Goal: Task Accomplishment & Management: Manage account settings

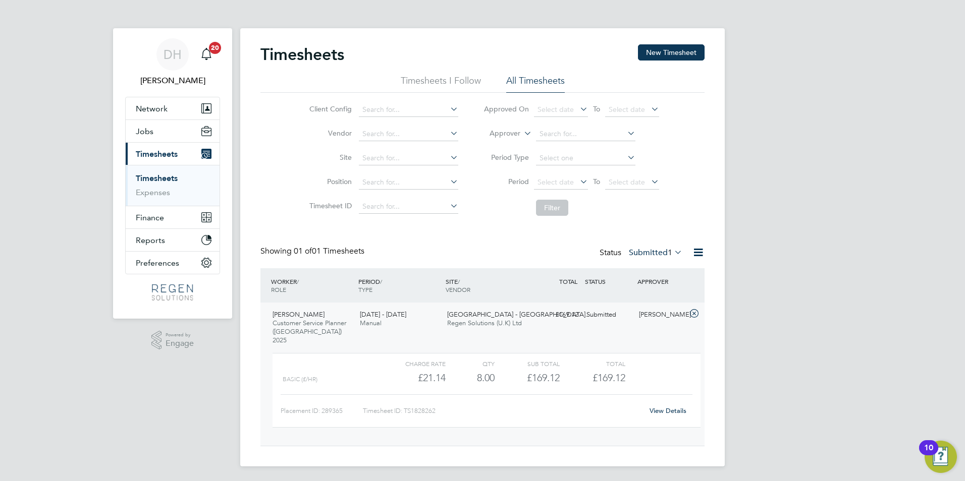
scroll to position [17, 98]
click at [534, 77] on li "All Timesheets" at bounding box center [535, 84] width 59 height 18
click at [159, 154] on span "Timesheets" at bounding box center [157, 154] width 42 height 10
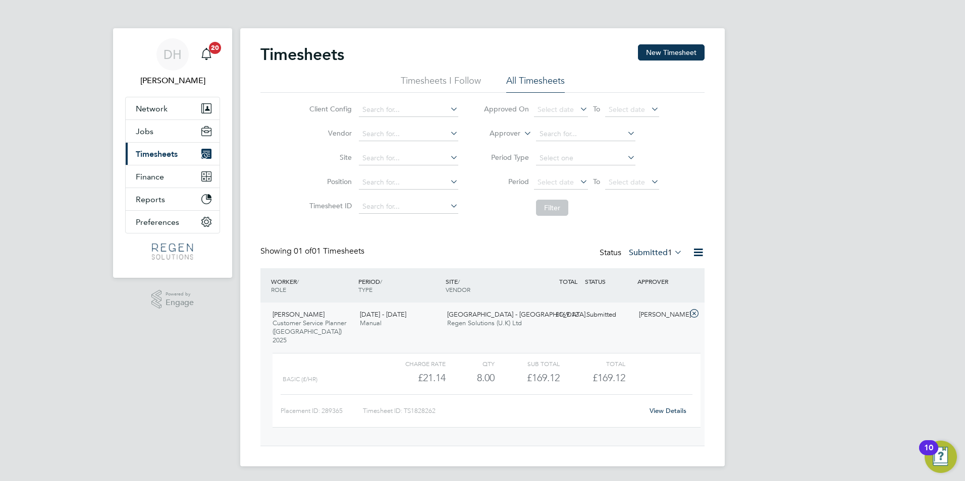
click at [165, 157] on span "Timesheets" at bounding box center [157, 154] width 42 height 10
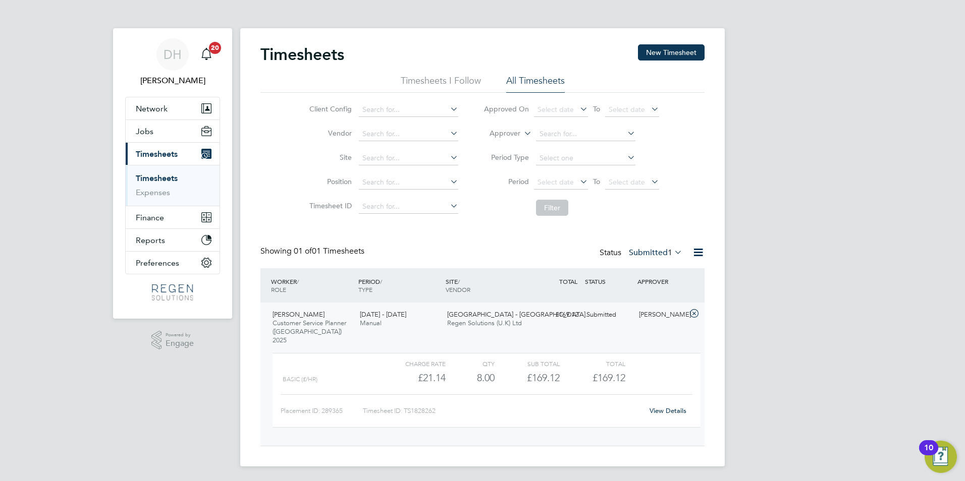
click at [168, 178] on link "Timesheets" at bounding box center [157, 179] width 42 height 10
click at [528, 77] on li "All Timesheets" at bounding box center [535, 84] width 59 height 18
click at [645, 250] on label "Submitted 1" at bounding box center [655, 253] width 53 height 10
click at [647, 312] on li "Approved" at bounding box center [641, 313] width 46 height 14
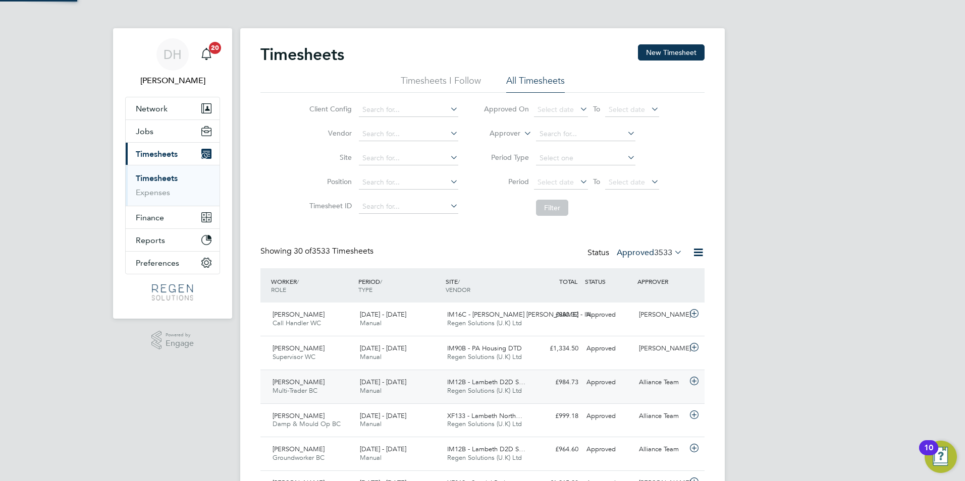
scroll to position [0, 0]
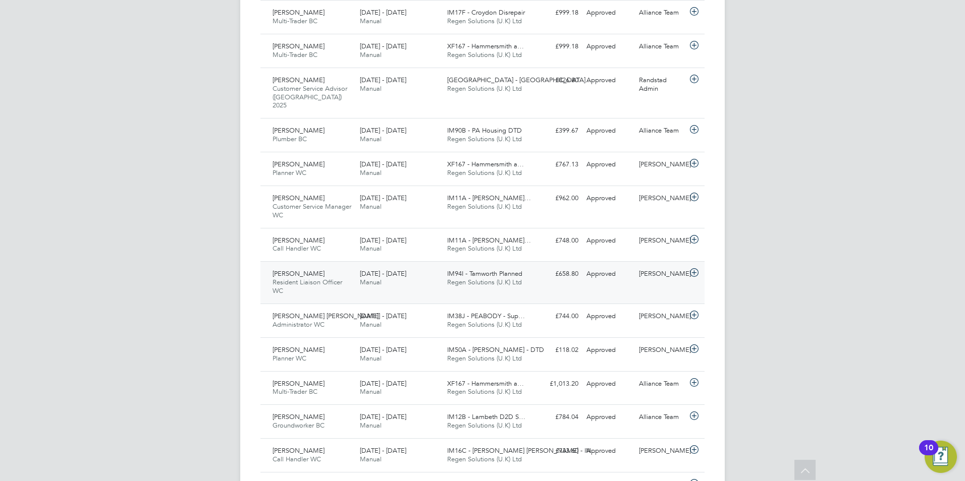
click at [601, 277] on div "Edy Mohammed Resident Liaison Officer WC 13 - 19 Sep 2025 13 - 19 Sep 2025 Manu…" at bounding box center [482, 282] width 444 height 42
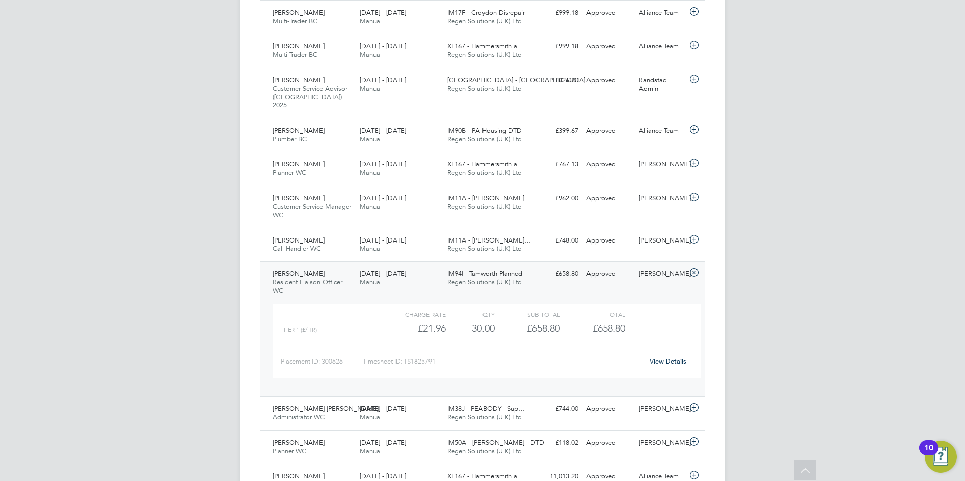
click at [675, 357] on link "View Details" at bounding box center [667, 361] width 37 height 9
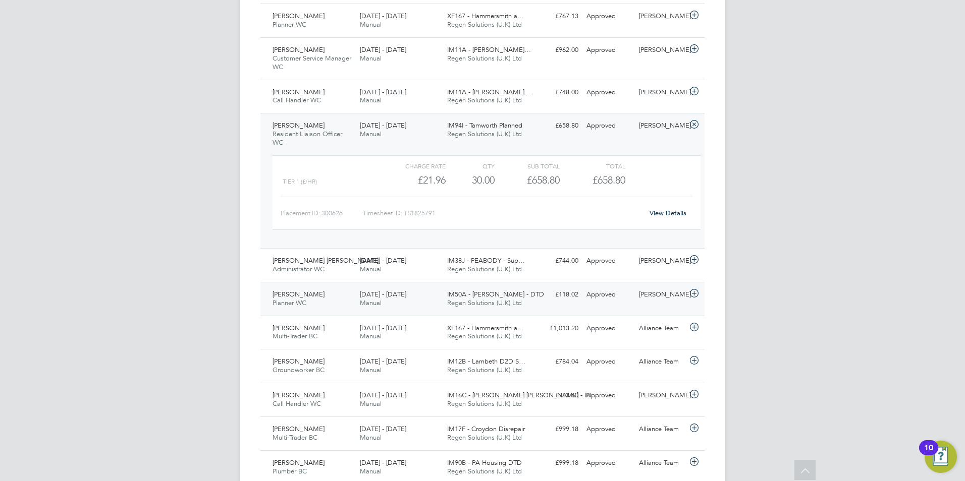
scroll to position [757, 0]
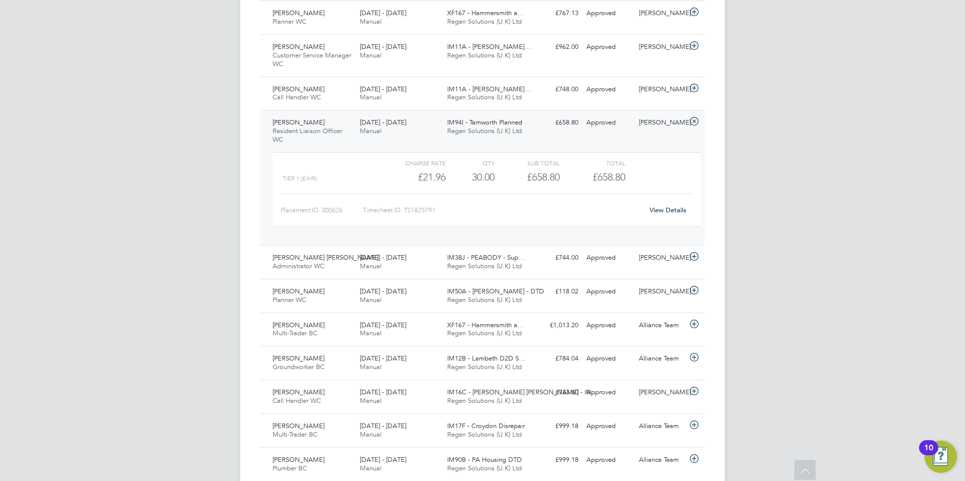
click at [669, 206] on link "View Details" at bounding box center [667, 210] width 37 height 9
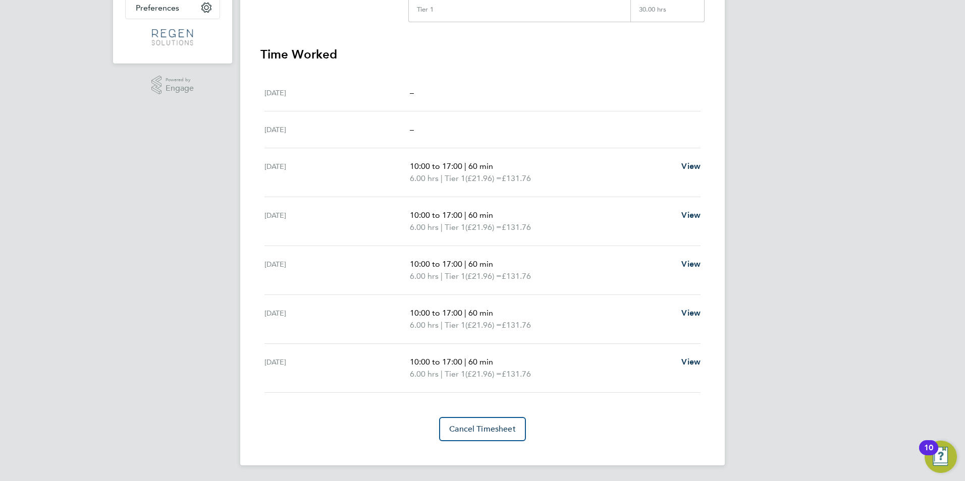
scroll to position [256, 0]
drag, startPoint x: 542, startPoint y: 375, endPoint x: 408, endPoint y: 337, distance: 139.3
click at [408, 337] on ul "[DATE] – [DATE] – [DATE] 10:00 to 17:00 | 60 min 6.00 hrs | Tier 1 (£21.96) = £…" at bounding box center [482, 233] width 444 height 318
click at [592, 345] on div "[DATE] 10:00 to 17:00 | 60 min 6.00 hrs | Tier 1 (£21.96) = £131.76 View" at bounding box center [482, 368] width 436 height 49
click at [564, 380] on div "[DATE] 10:00 to 17:00 | 60 min 6.00 hrs | Tier 1 (£21.96) = £131.76 View" at bounding box center [482, 368] width 436 height 49
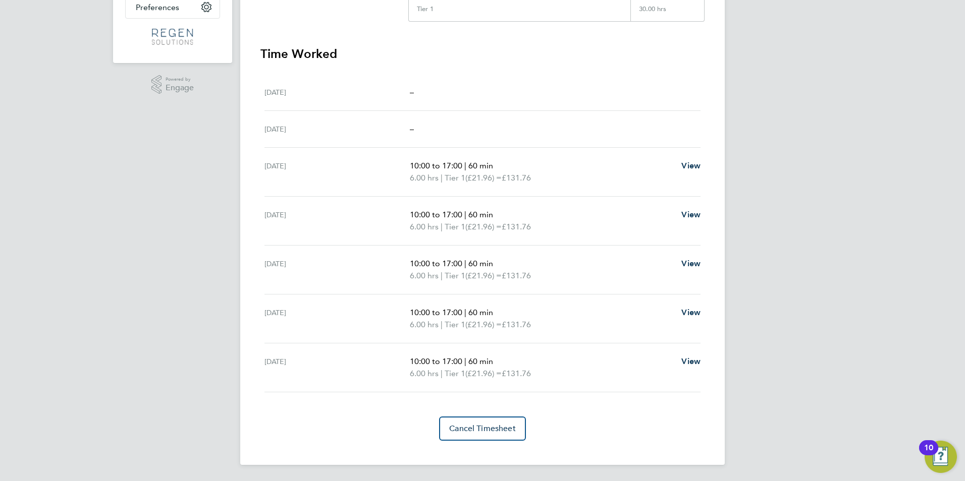
drag, startPoint x: 544, startPoint y: 372, endPoint x: 405, endPoint y: 244, distance: 188.9
click at [405, 244] on ul "[DATE] – [DATE] – [DATE] 10:00 to 17:00 | 60 min 6.00 hrs | Tier 1 (£21.96) = £…" at bounding box center [482, 233] width 444 height 318
click at [600, 271] on p "6.00 hrs | Tier 1 (£21.96) = £131.76" at bounding box center [541, 276] width 263 height 12
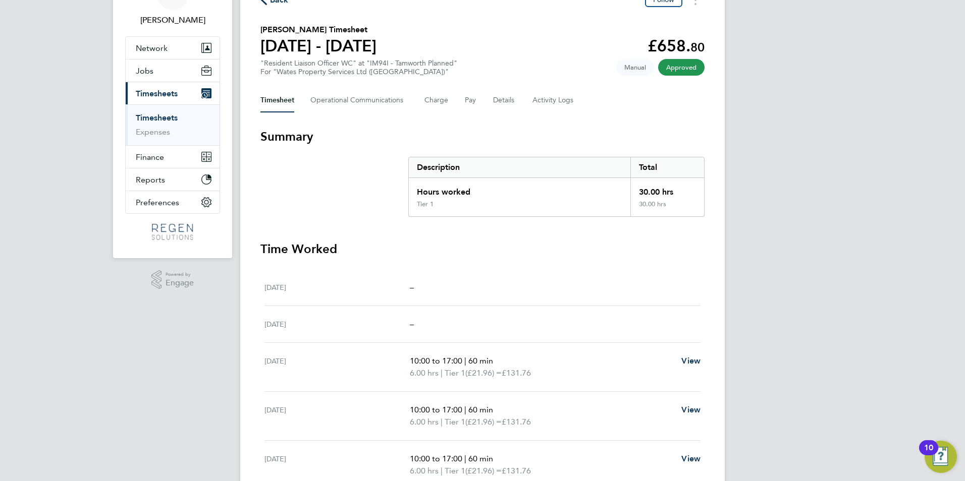
scroll to position [54, 0]
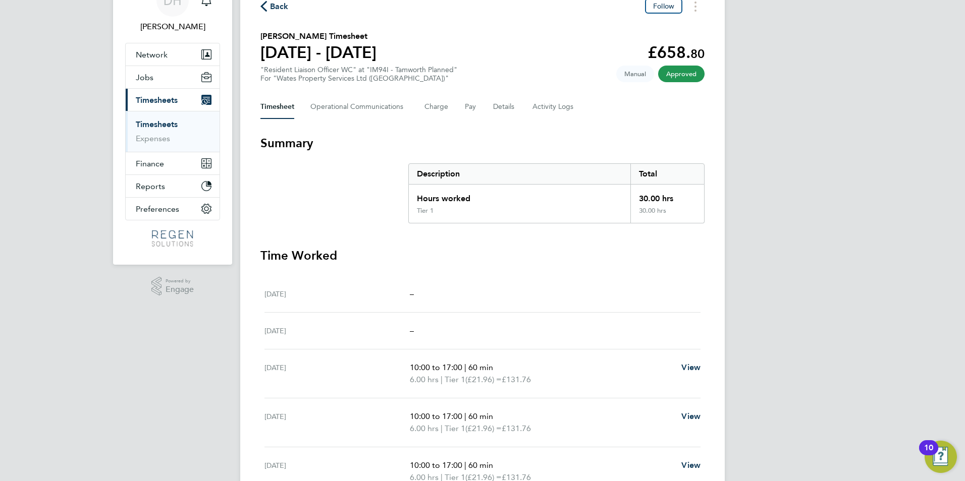
click at [607, 274] on section "Time Worked [DATE] – [DATE] – [DATE] 10:00 to 17:00 | 60 min 6.00 hrs | Tier 1 …" at bounding box center [482, 445] width 444 height 395
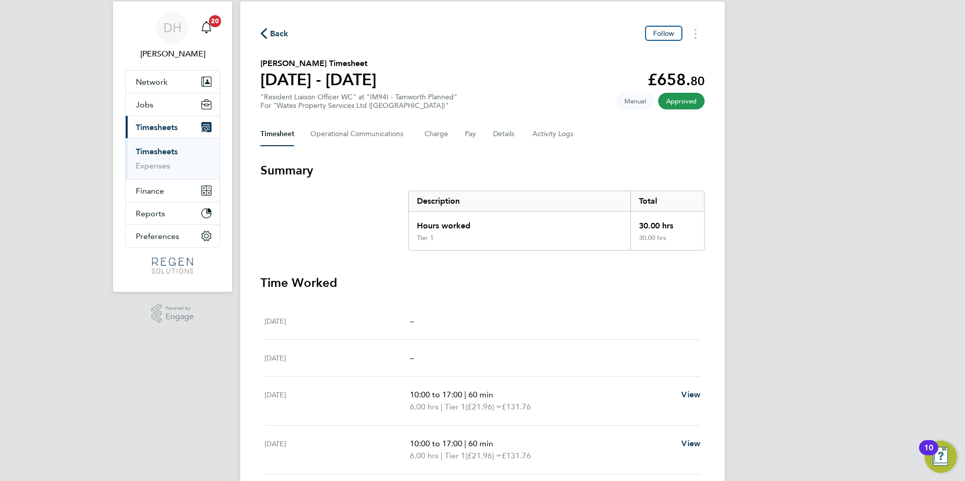
scroll to position [0, 0]
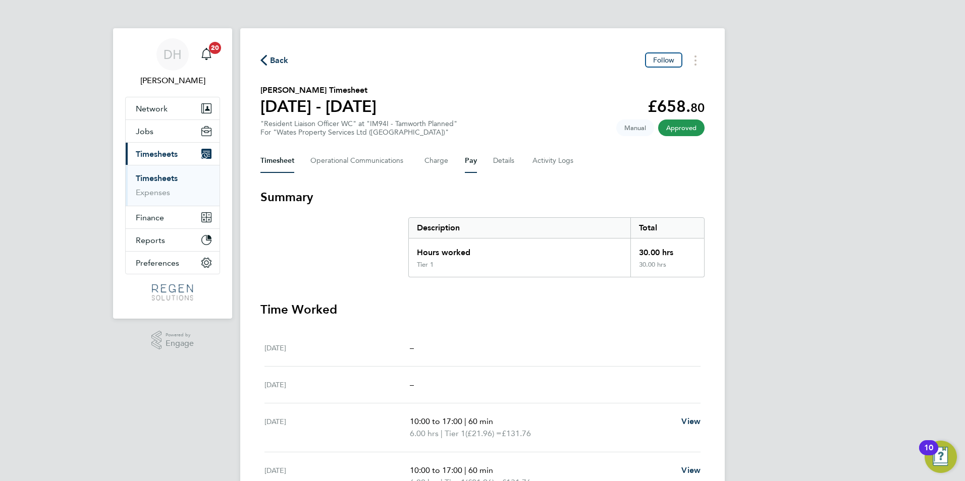
click at [468, 160] on button "Pay" at bounding box center [471, 161] width 12 height 24
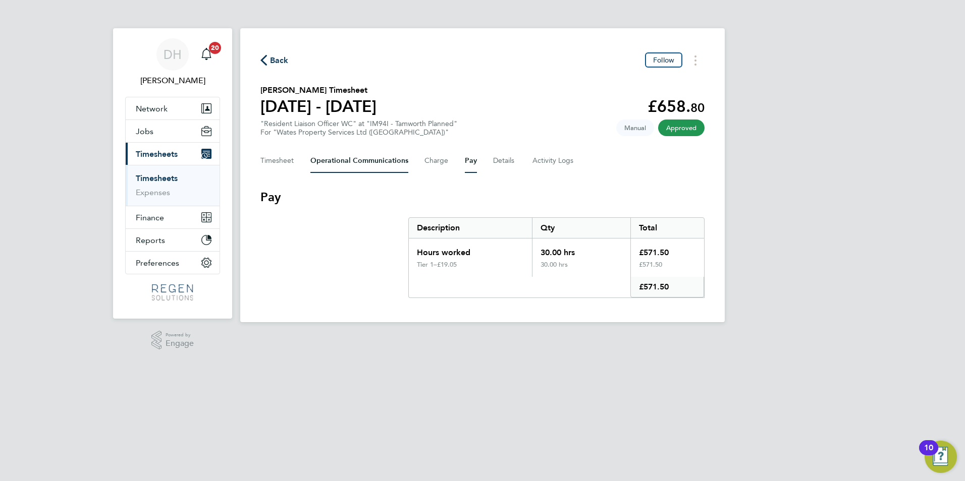
click at [361, 163] on Communications-tab "Operational Communications" at bounding box center [359, 161] width 98 height 24
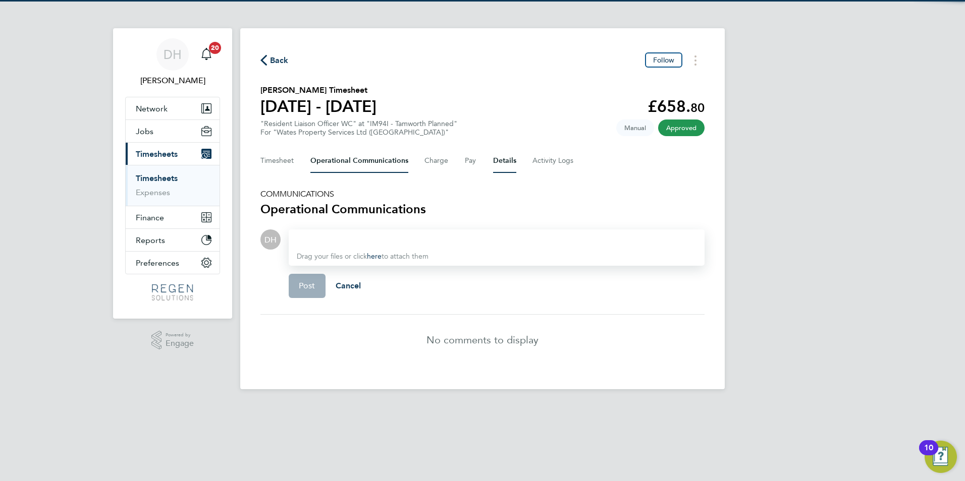
click at [500, 159] on button "Details" at bounding box center [504, 161] width 23 height 24
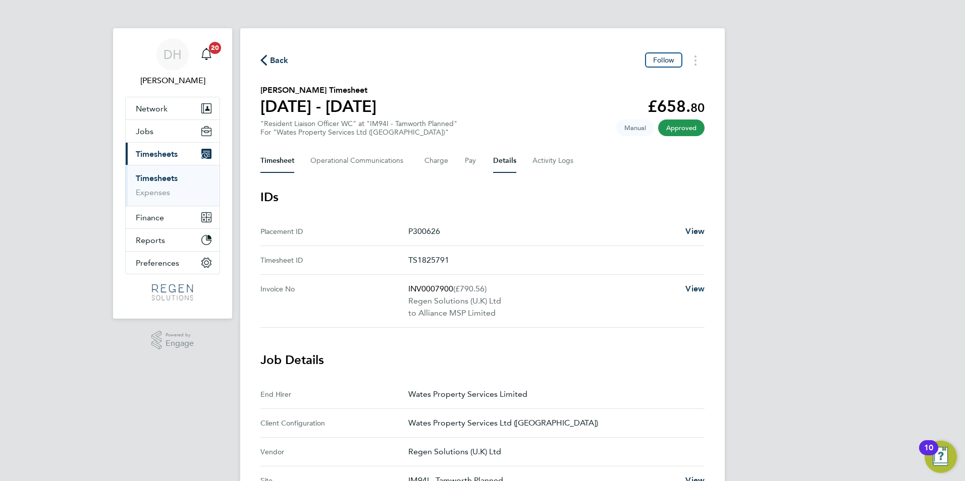
click at [287, 158] on button "Timesheet" at bounding box center [277, 161] width 34 height 24
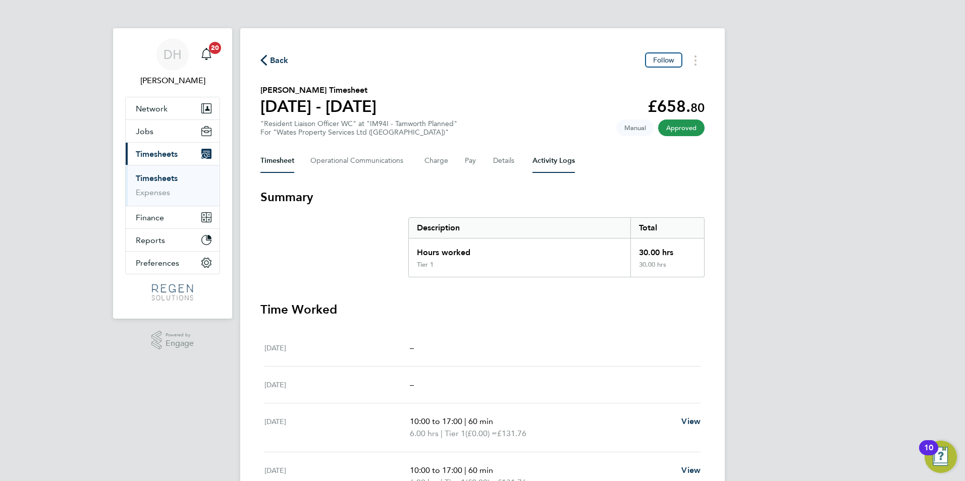
click at [564, 164] on Logs-tab "Activity Logs" at bounding box center [553, 161] width 42 height 24
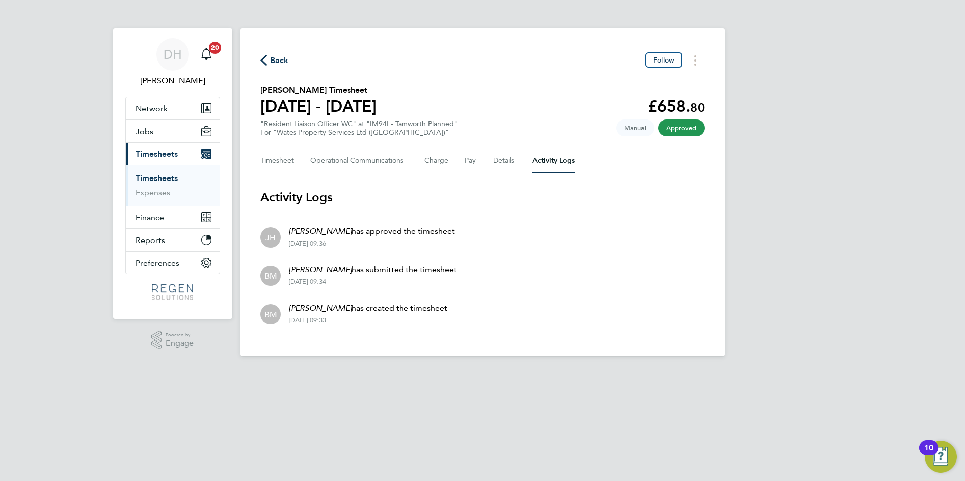
drag, startPoint x: 352, startPoint y: 282, endPoint x: 326, endPoint y: 280, distance: 25.3
click at [326, 280] on div "[DATE] 09:34" at bounding box center [373, 282] width 168 height 8
drag, startPoint x: 326, startPoint y: 280, endPoint x: 388, endPoint y: 288, distance: 62.1
click at [388, 288] on li "BM [PERSON_NAME] has submitted the timesheet [DATE] 09:34" at bounding box center [482, 275] width 444 height 38
click at [342, 281] on div "[DATE] 09:34" at bounding box center [373, 282] width 168 height 8
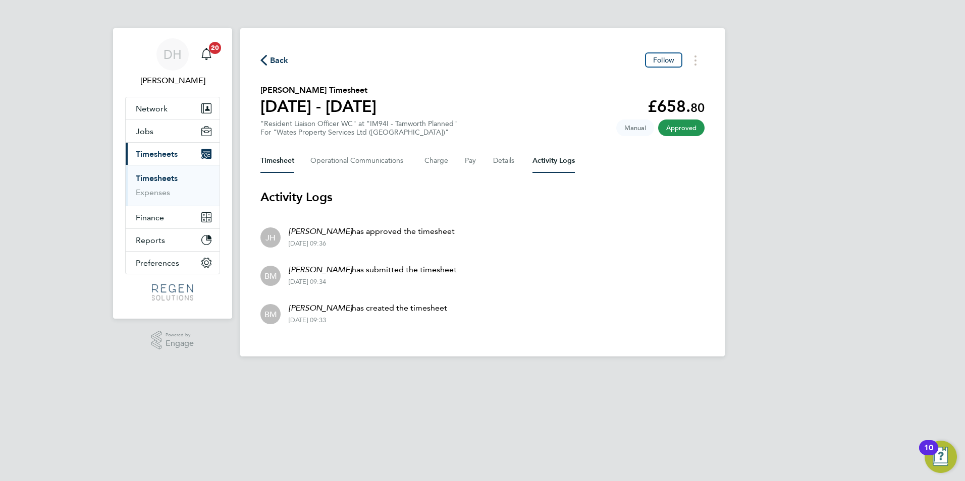
click at [264, 152] on button "Timesheet" at bounding box center [277, 161] width 34 height 24
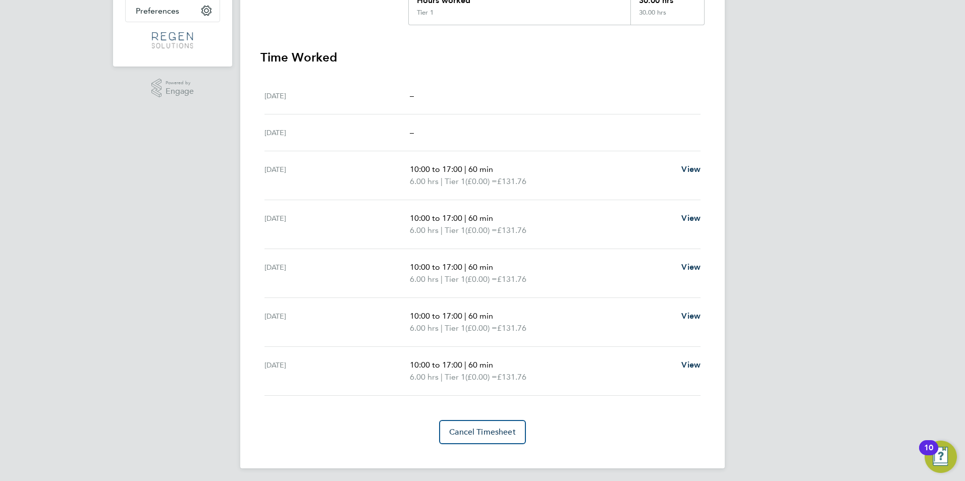
scroll to position [256, 0]
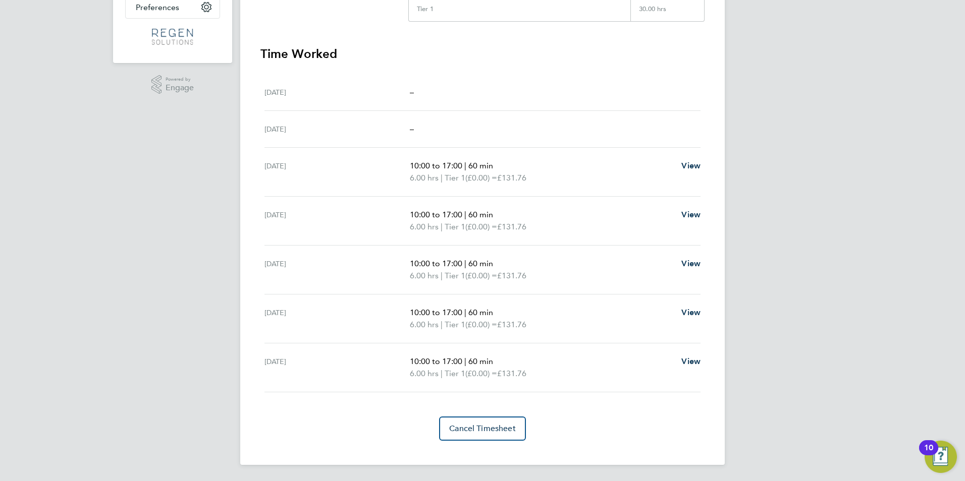
click at [646, 422] on div "Cancel Timesheet" at bounding box center [482, 429] width 444 height 24
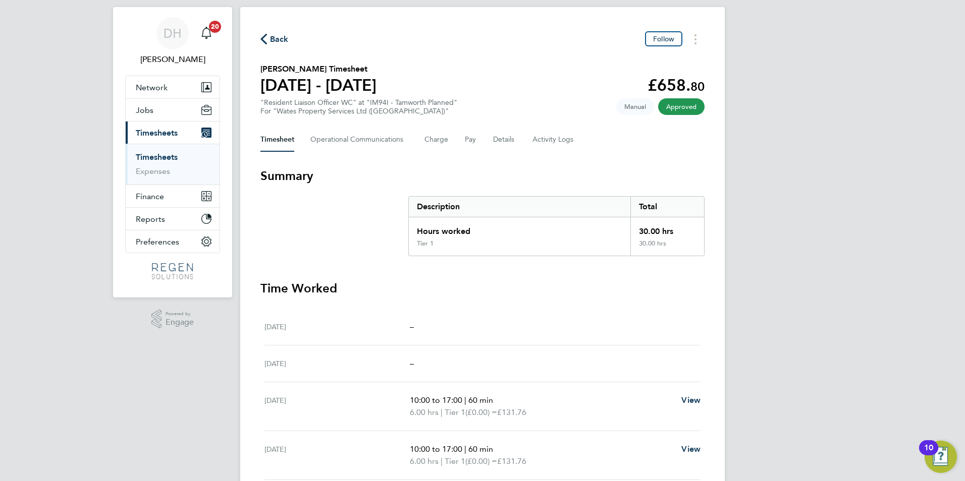
scroll to position [4, 0]
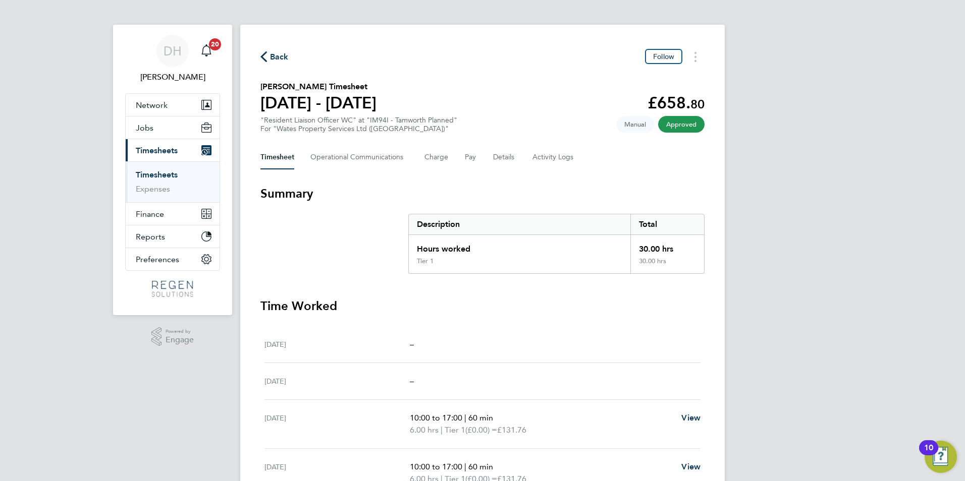
click at [273, 55] on span "Back" at bounding box center [279, 57] width 19 height 12
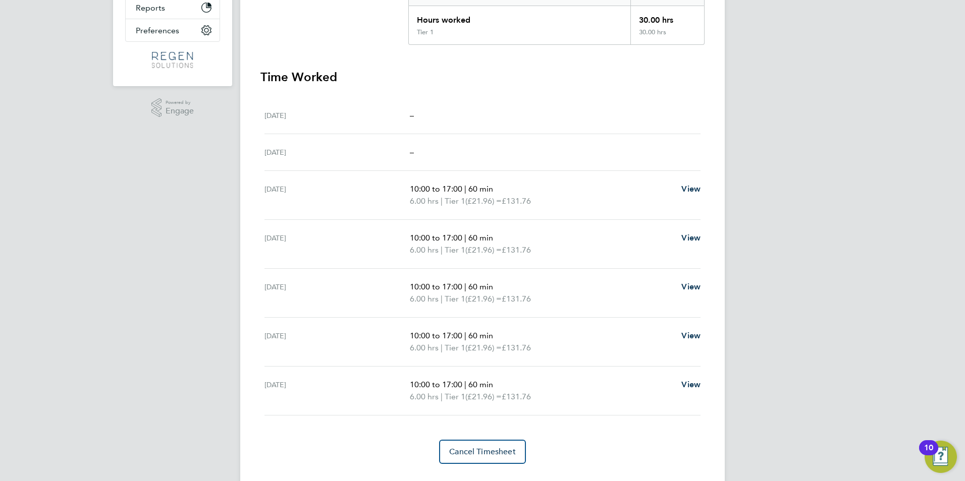
scroll to position [256, 0]
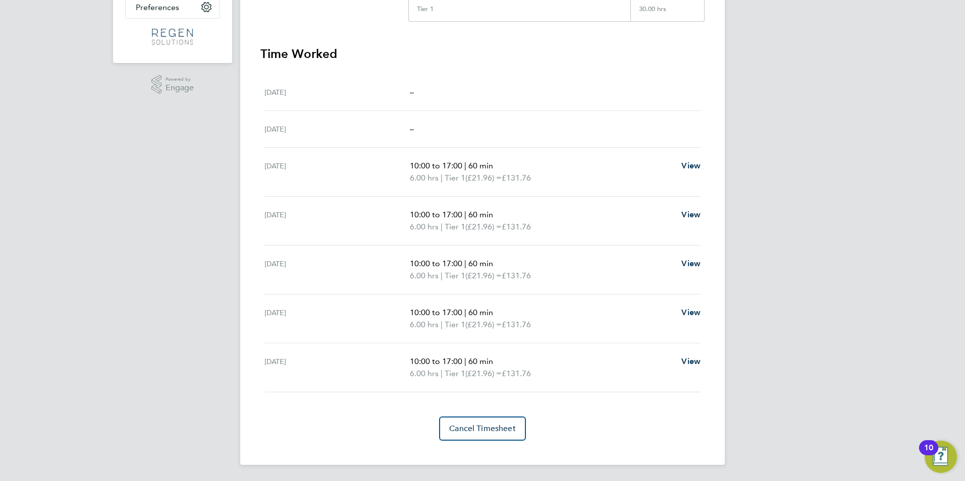
drag, startPoint x: 531, startPoint y: 462, endPoint x: 541, endPoint y: 481, distance: 21.2
click at [549, 481] on html "DH [PERSON_NAME] Notifications 20 Applications: Network Team Members Businesses…" at bounding box center [482, 112] width 965 height 737
click at [476, 426] on span "Cancel Timesheet" at bounding box center [482, 429] width 67 height 10
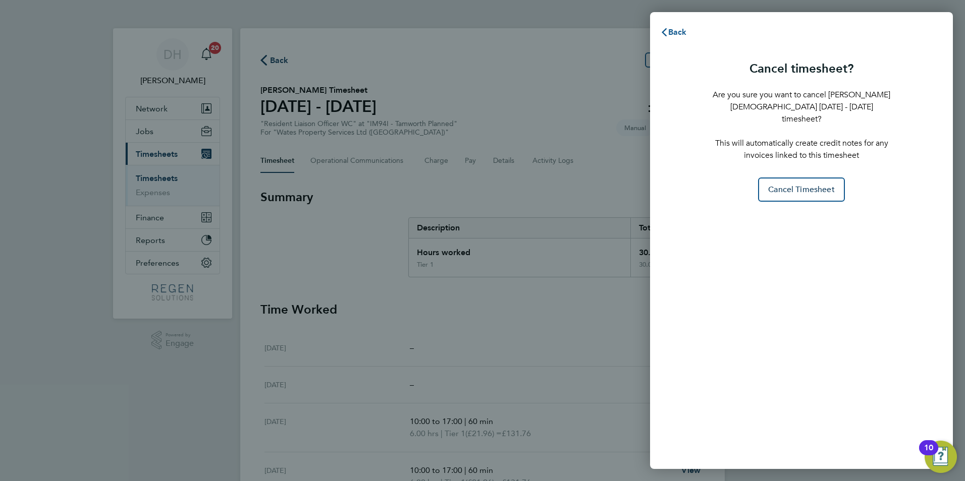
click at [673, 34] on span "Back" at bounding box center [677, 32] width 19 height 10
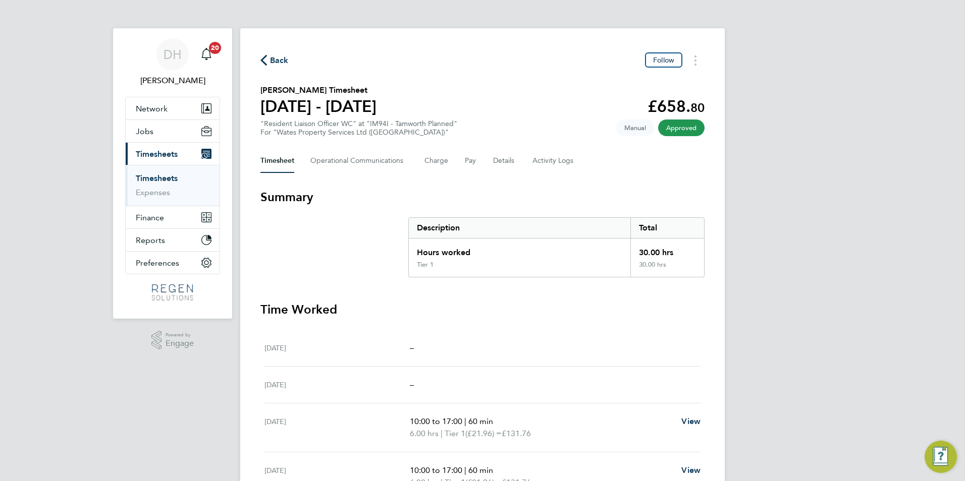
click at [571, 199] on h3 "Summary" at bounding box center [482, 197] width 444 height 16
click at [508, 200] on h3 "Summary" at bounding box center [482, 197] width 444 height 16
click at [509, 204] on h3 "Summary" at bounding box center [482, 197] width 444 height 16
click at [502, 158] on button "Details" at bounding box center [504, 161] width 23 height 24
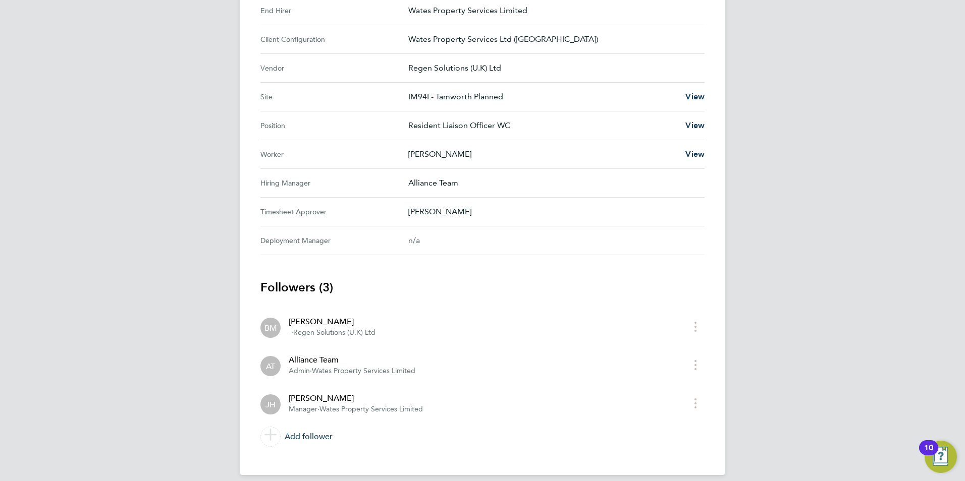
scroll to position [394, 0]
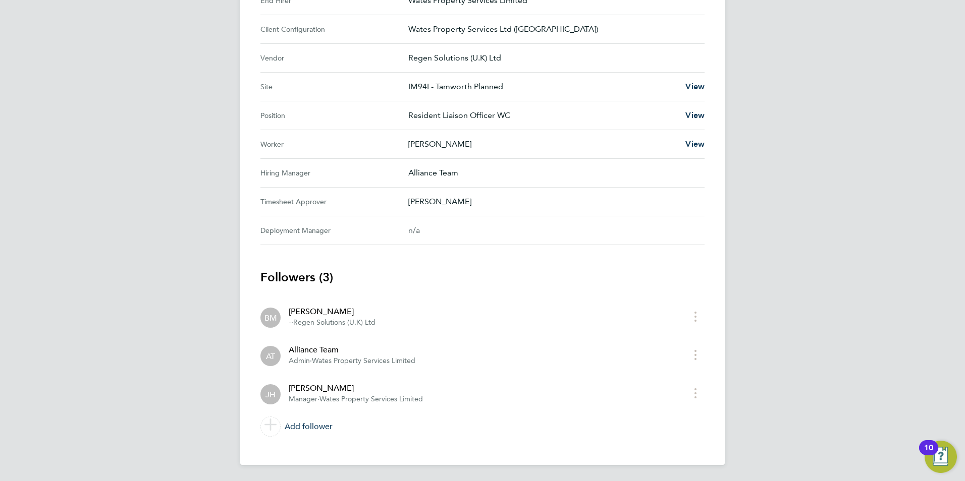
click at [543, 289] on section "Followers (3) BM [PERSON_NAME] - · Regen Solutions (U.K) Ltd AT Alliance Team A…" at bounding box center [482, 355] width 444 height 172
